Goal: Task Accomplishment & Management: Use online tool/utility

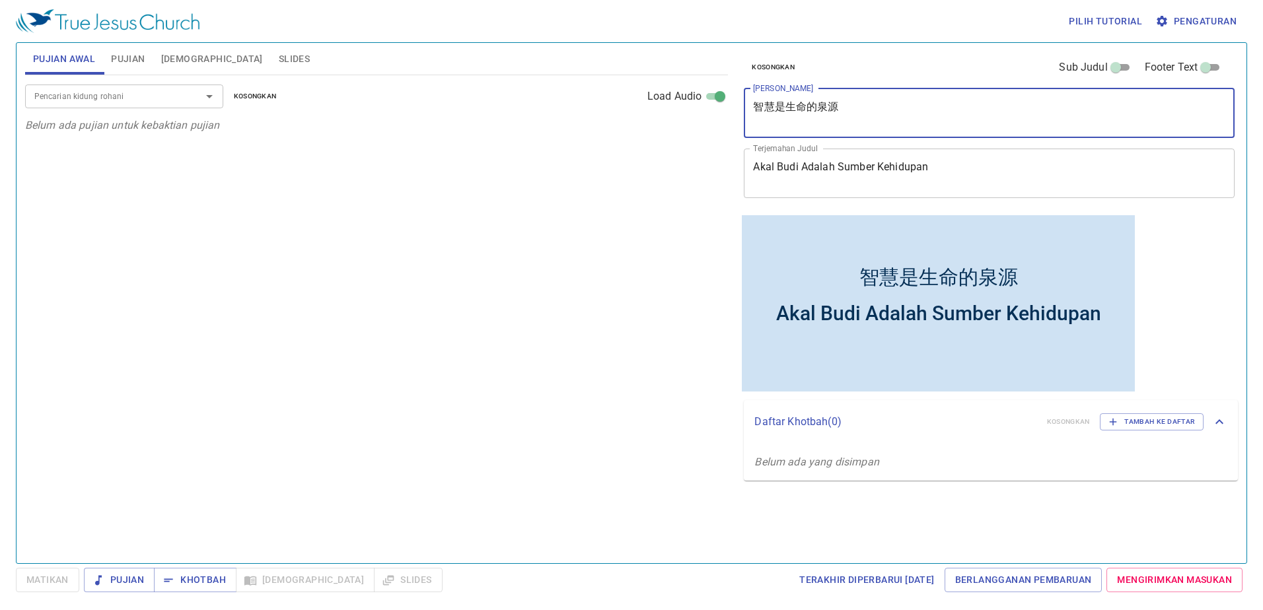
drag, startPoint x: 874, startPoint y: 117, endPoint x: 383, endPoint y: 94, distance: 491.9
click at [383, 94] on div "Pujian Awal Pujian Alkitab Slides Pencarian kidung rohani Pencarian kidung roha…" at bounding box center [631, 298] width 1223 height 520
type textarea "j"
type textarea "敬畏神是生命的chuan'yun'a"
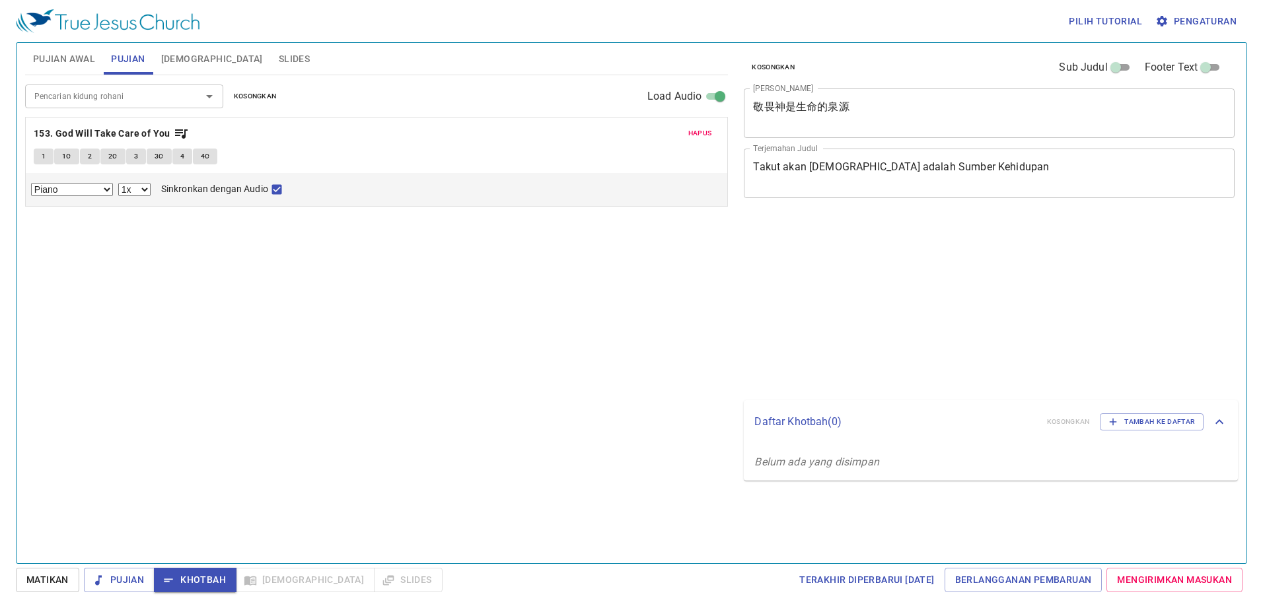
select select "1"
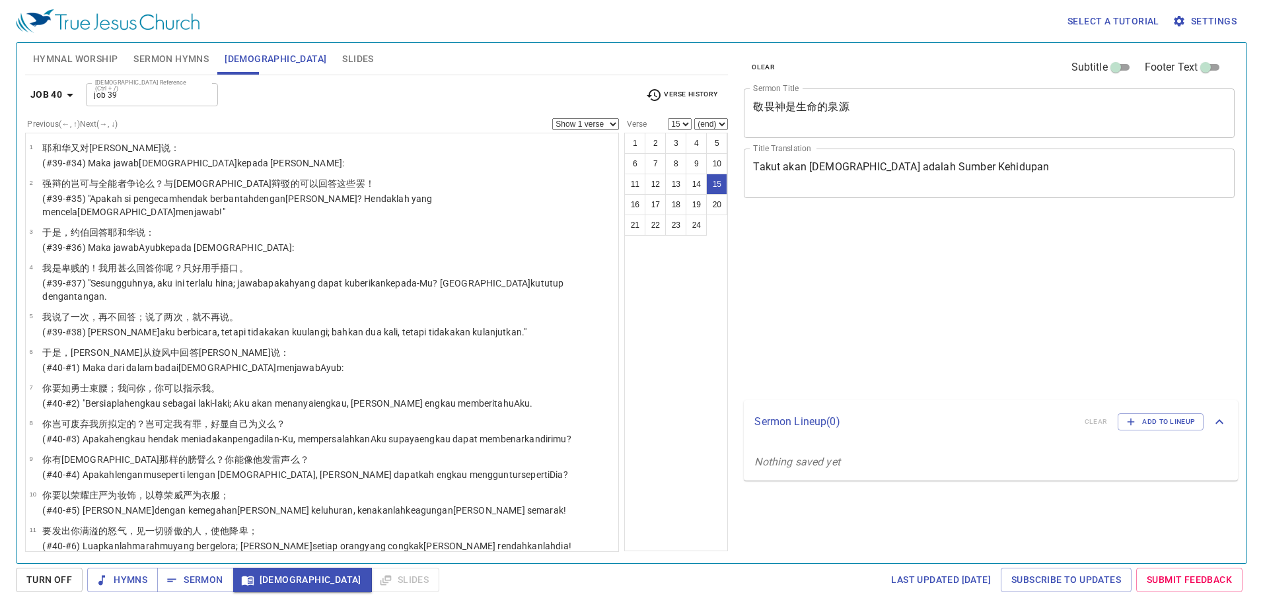
select select "15"
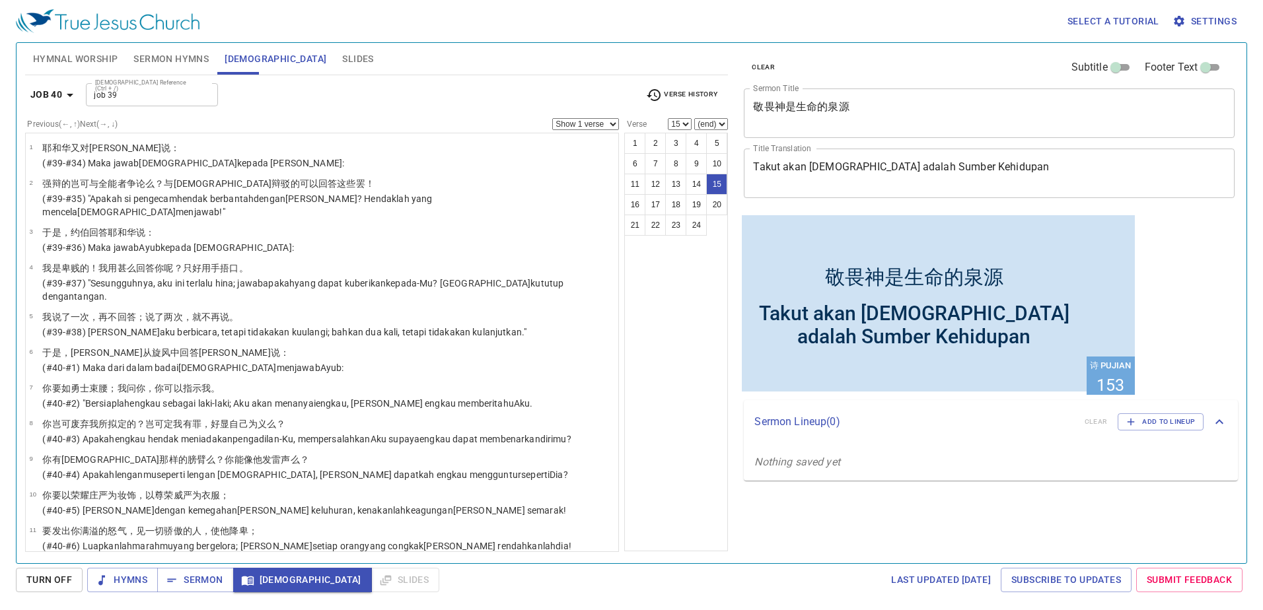
scroll to position [462, 0]
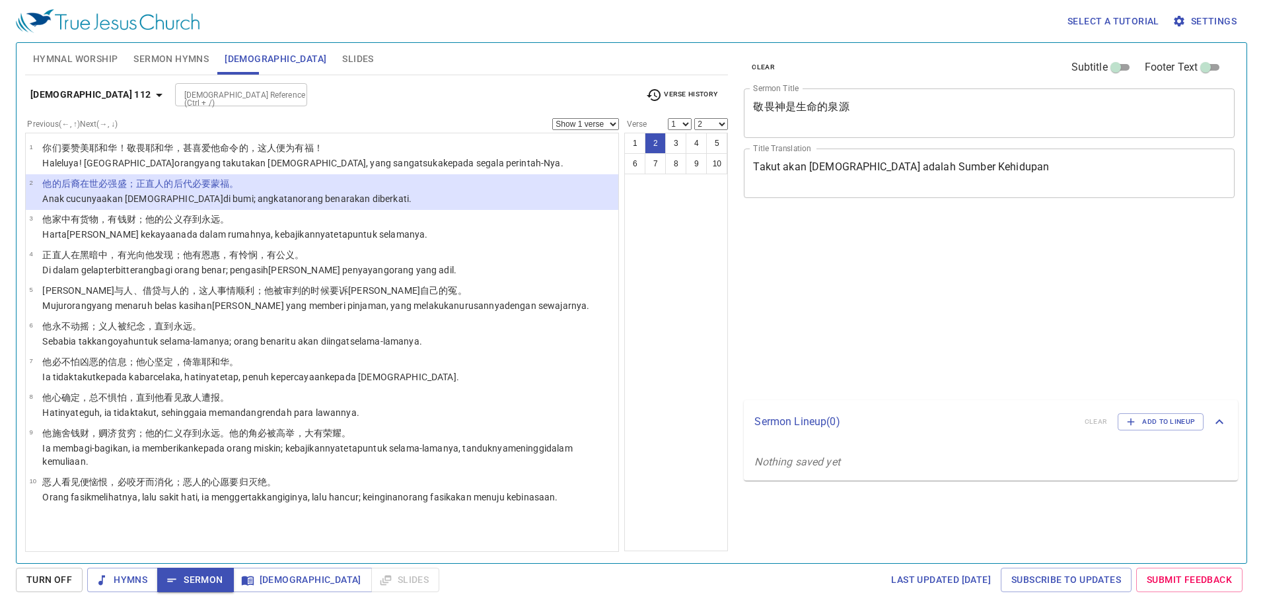
select select "2"
